Goal: Task Accomplishment & Management: Complete application form

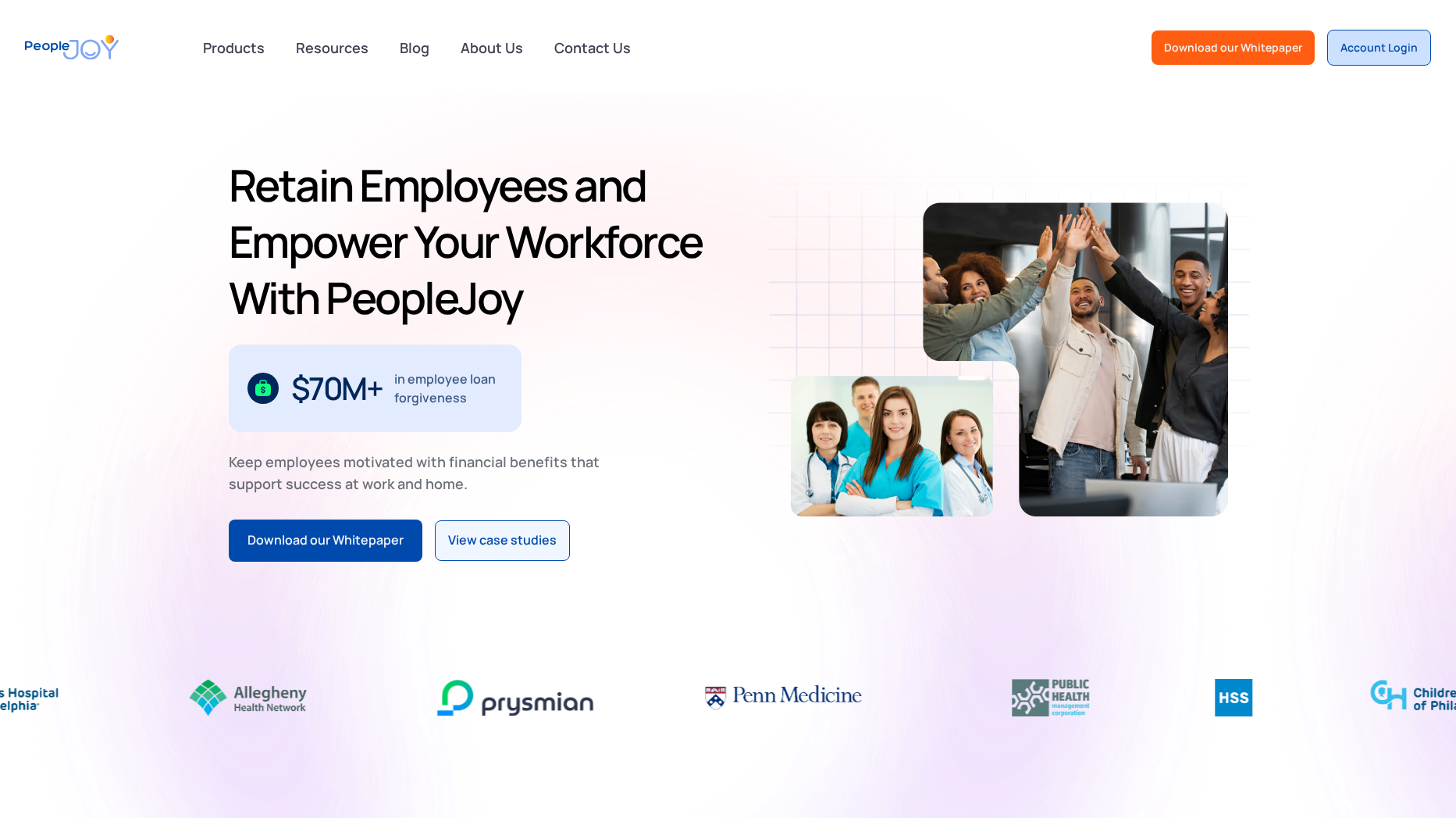
click at [1402, 51] on div "Account Login" at bounding box center [1379, 47] width 77 height 16
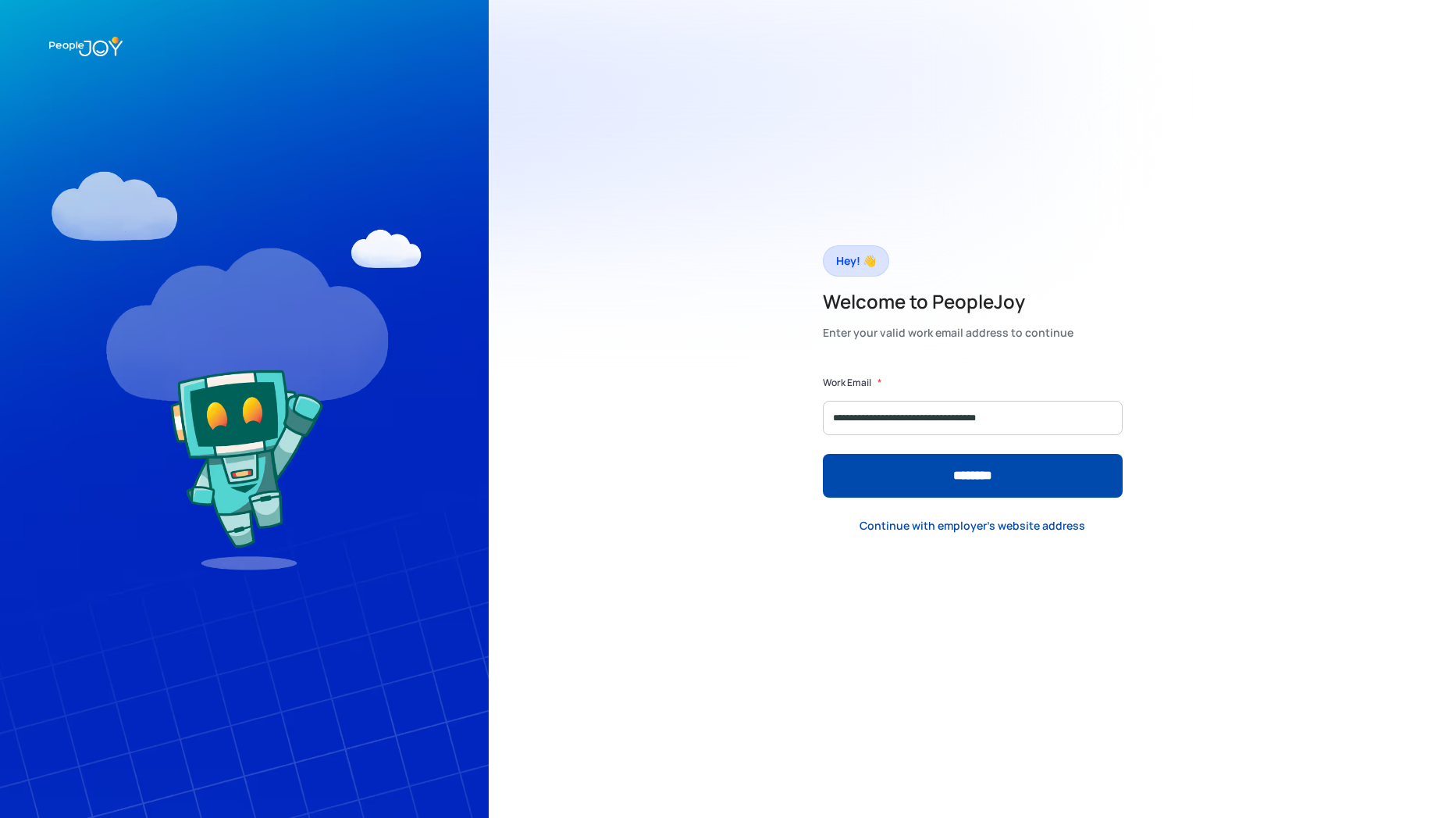
type input "**********"
click at [823, 454] on input "********" at bounding box center [973, 475] width 300 height 43
